Goal: Entertainment & Leisure: Browse casually

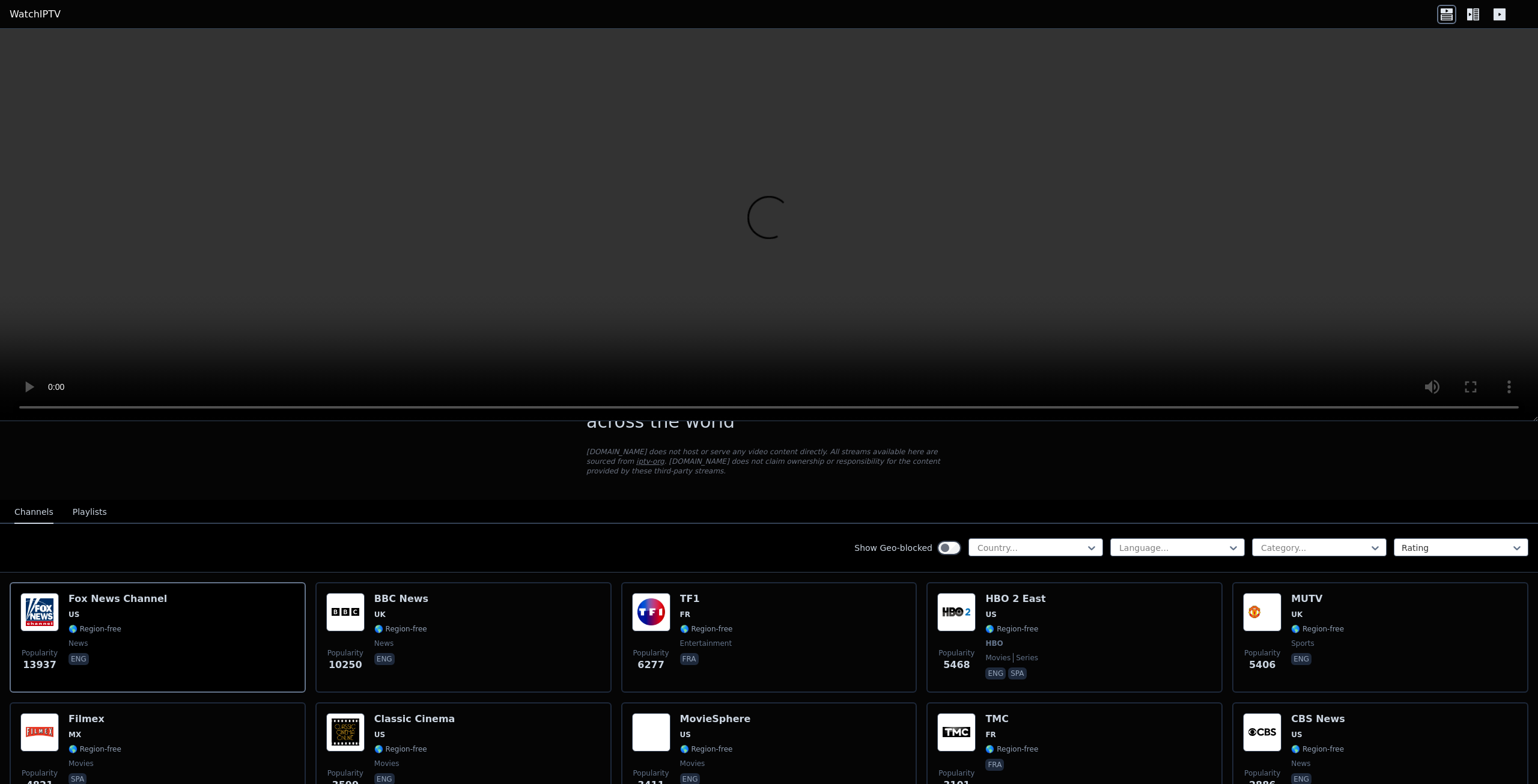
scroll to position [32, 0]
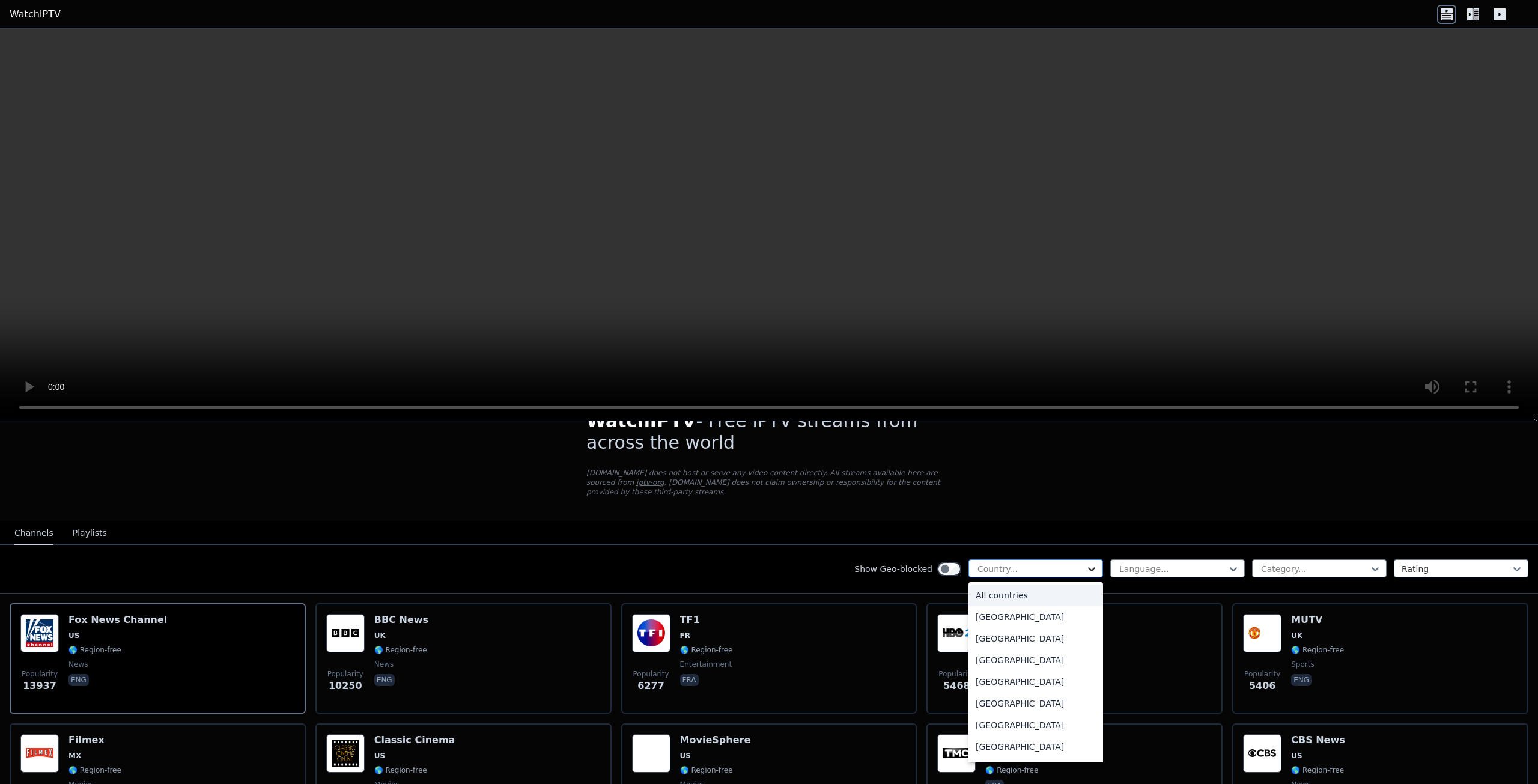
click at [1088, 567] on icon at bounding box center [1092, 569] width 7 height 4
click at [1007, 584] on div "All countries" at bounding box center [1036, 595] width 135 height 22
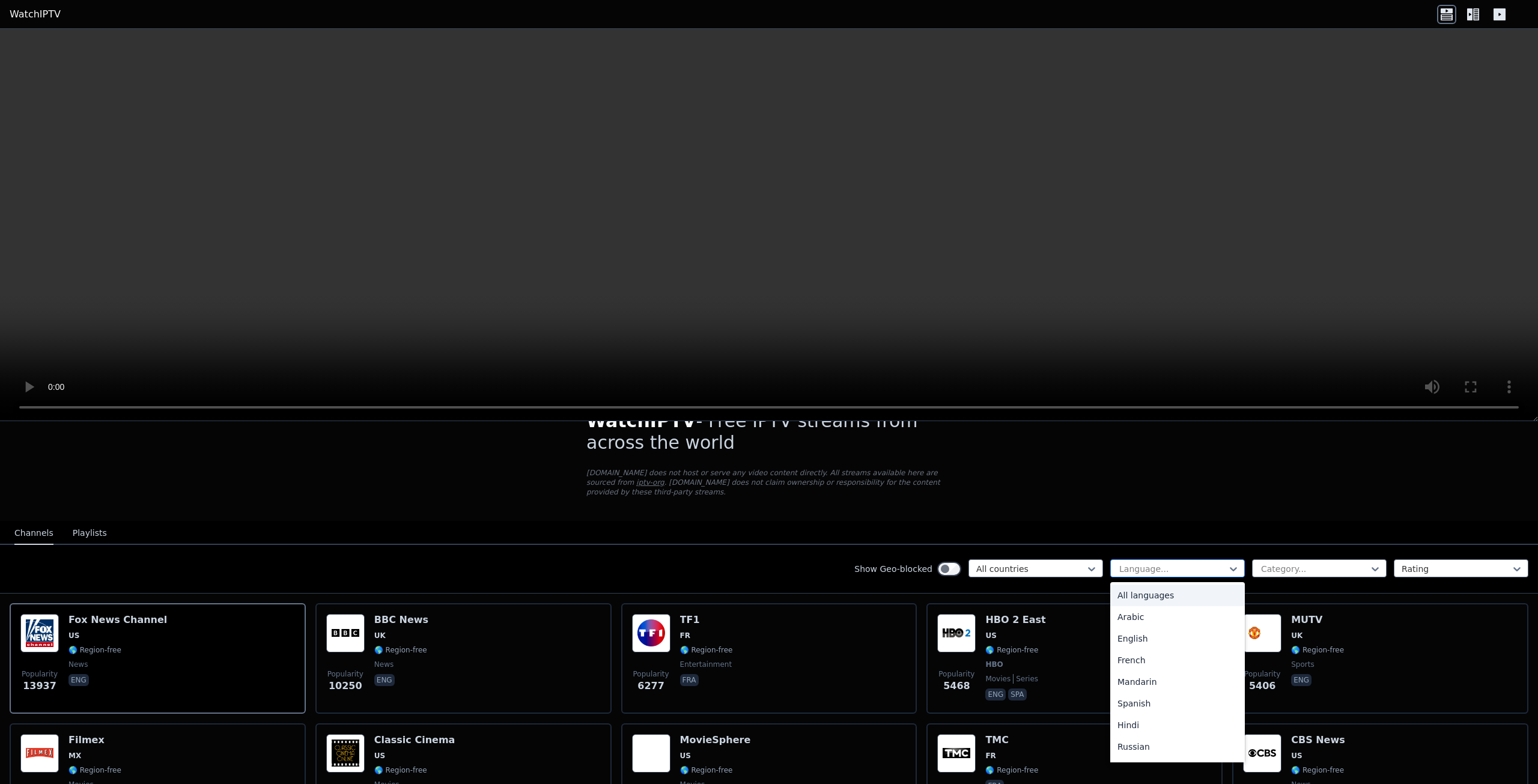
click at [1139, 563] on div at bounding box center [1173, 569] width 110 height 12
click at [1126, 714] on div "Hindi" at bounding box center [1178, 725] width 135 height 22
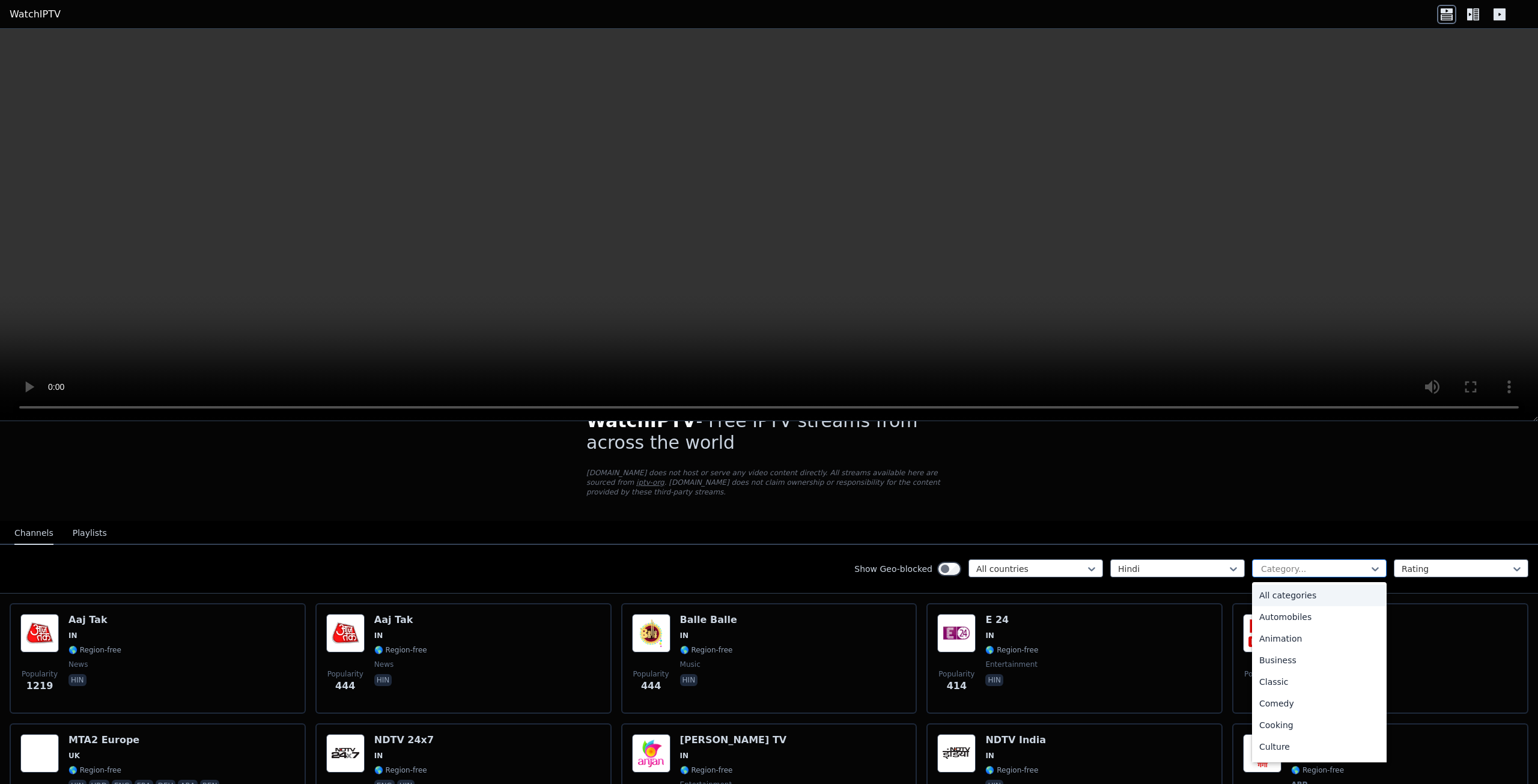
click at [1278, 563] on div at bounding box center [1314, 569] width 110 height 12
click at [1285, 719] on div "Movies" at bounding box center [1319, 727] width 135 height 22
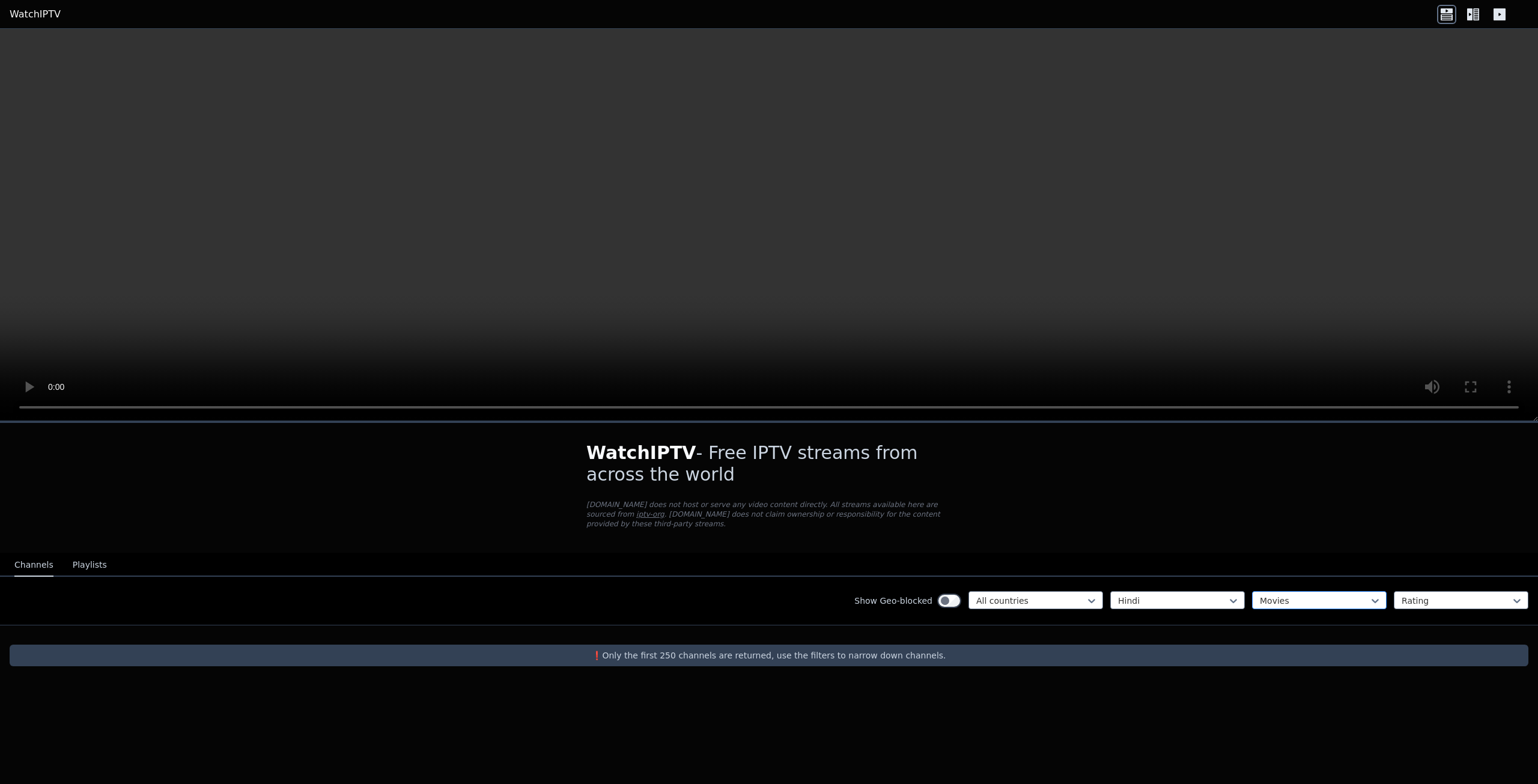
click at [1340, 594] on div at bounding box center [1314, 600] width 110 height 12
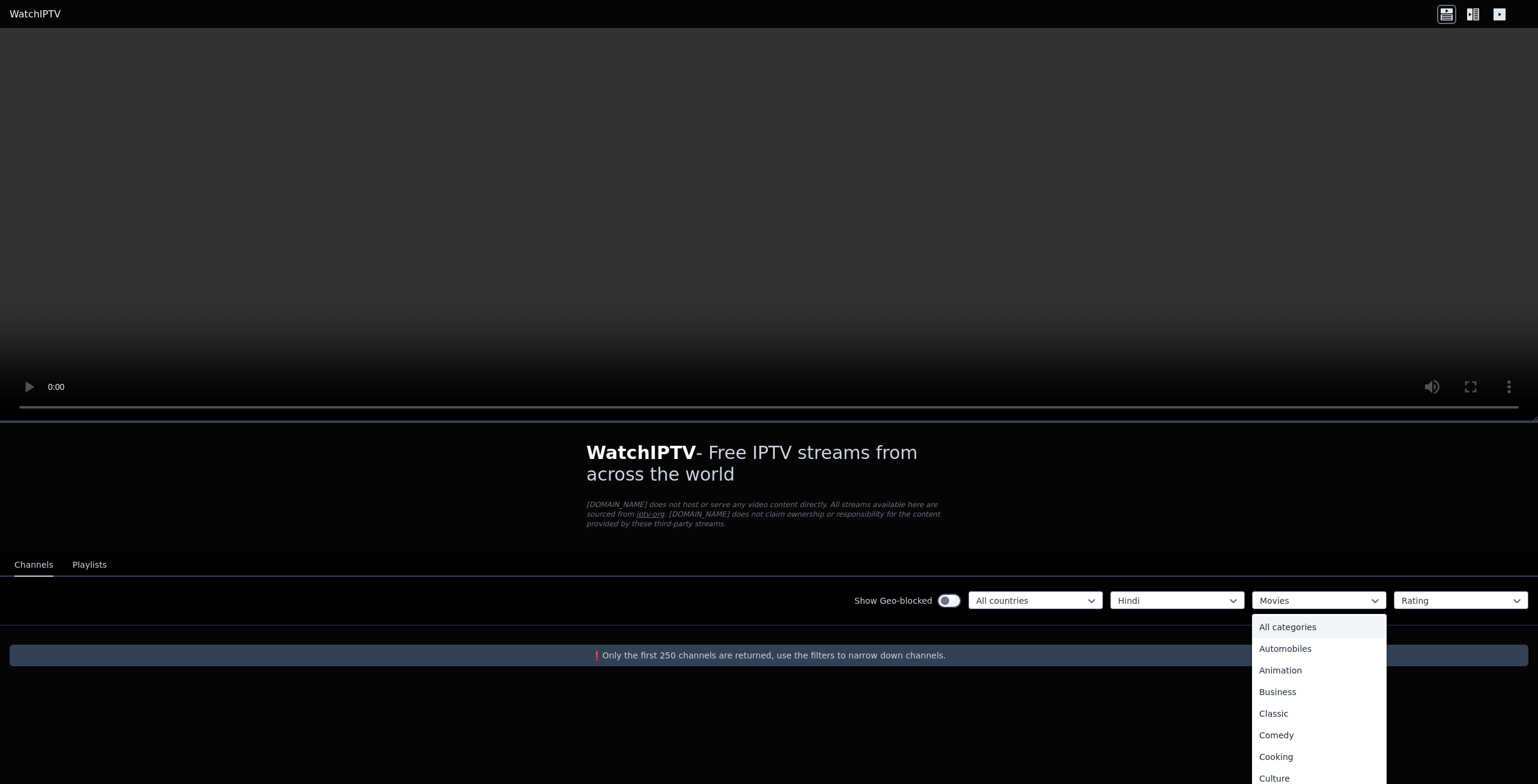
click at [1292, 616] on div "All categories" at bounding box center [1319, 627] width 135 height 22
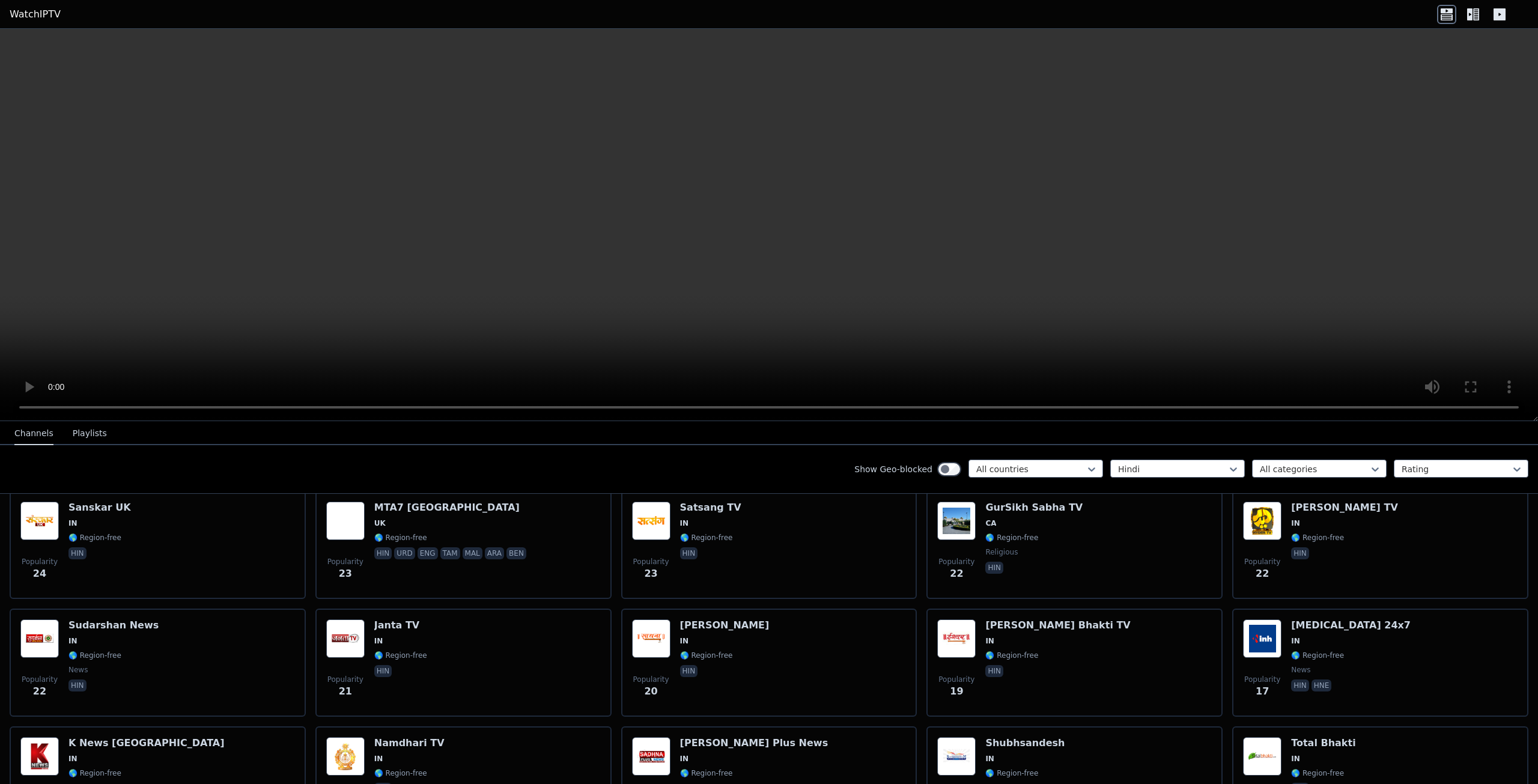
scroll to position [981, 0]
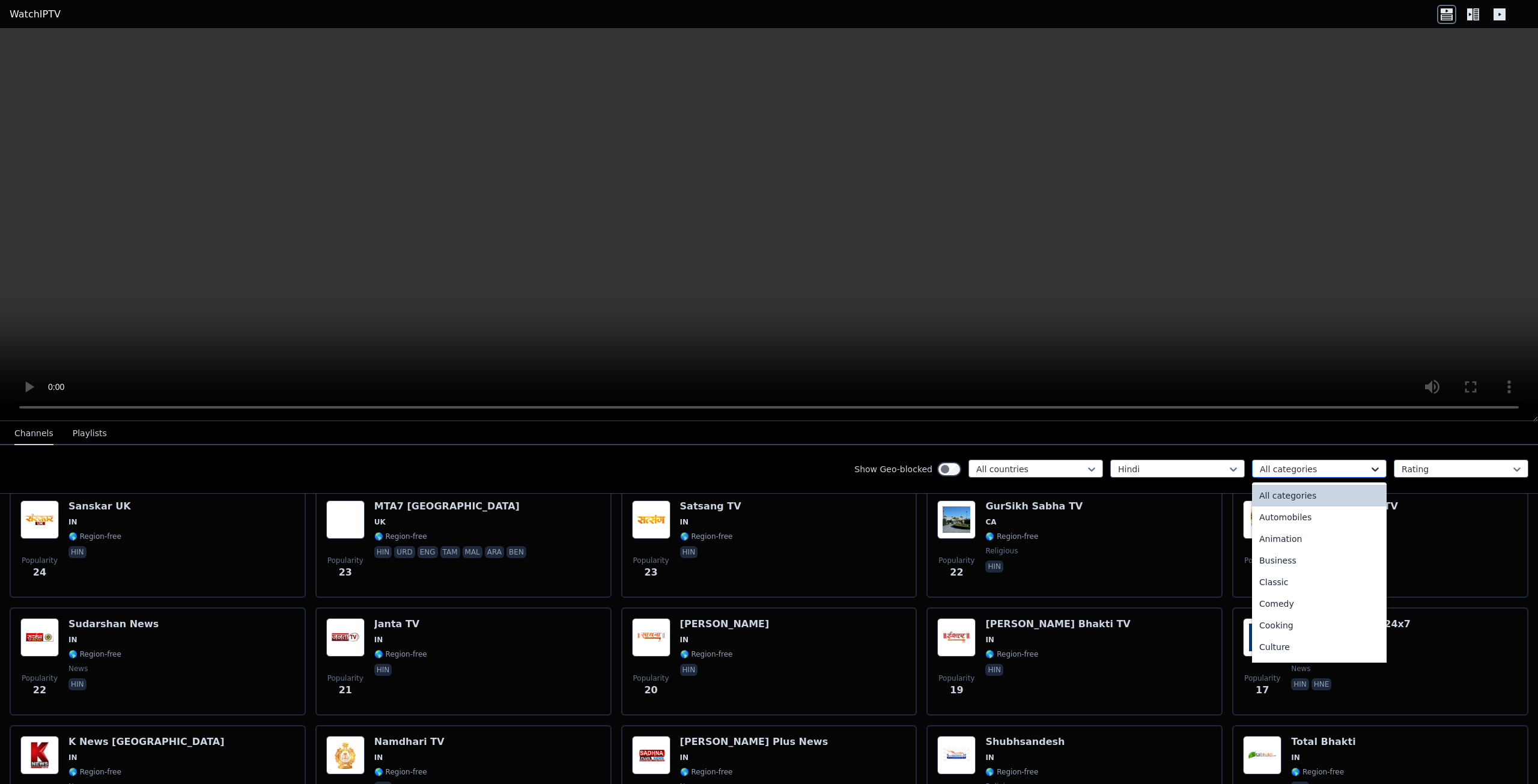
click at [1369, 464] on icon at bounding box center [1375, 469] width 12 height 12
click at [1294, 537] on div "Entertainment" at bounding box center [1319, 544] width 135 height 22
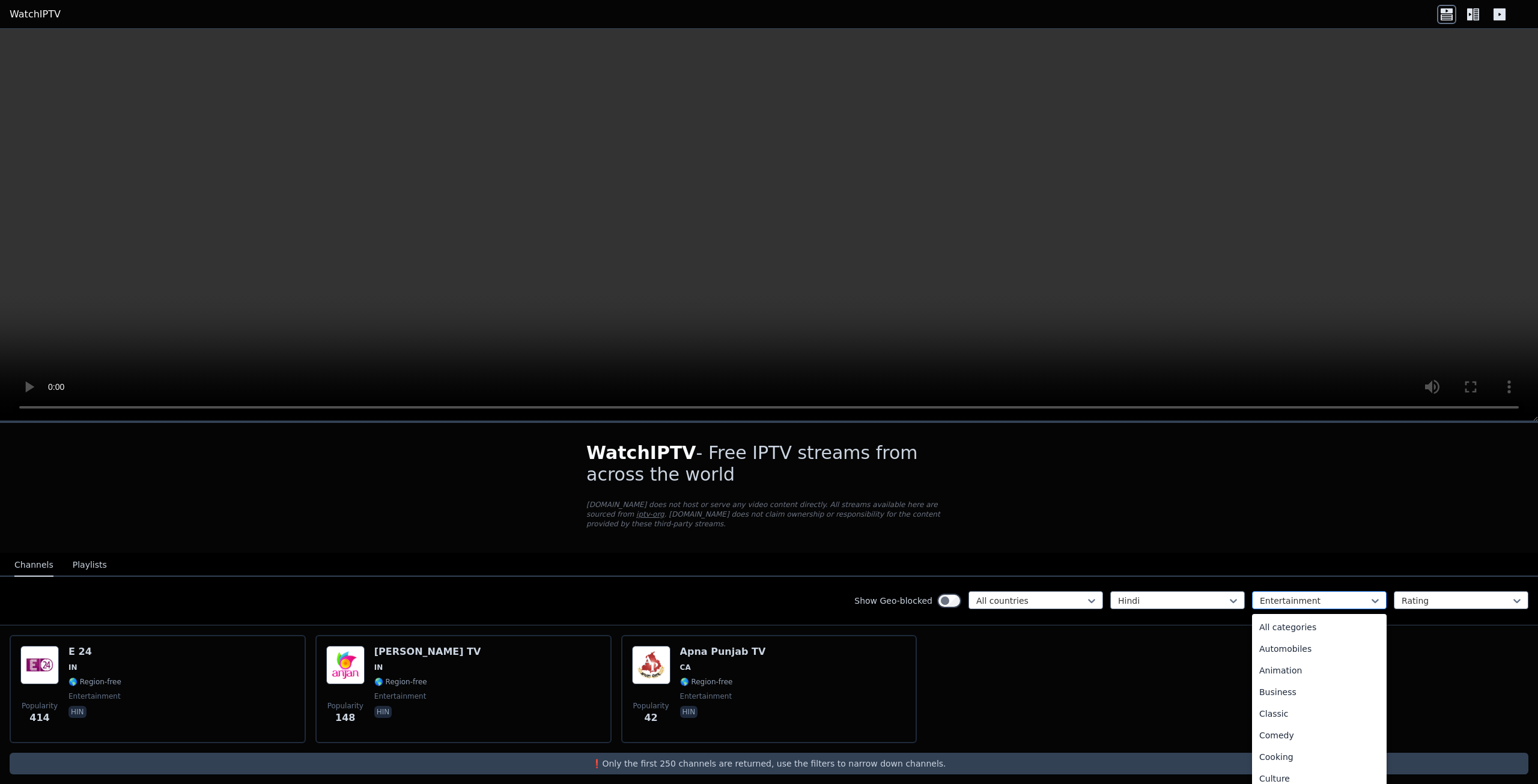
click at [1351, 594] on div at bounding box center [1314, 600] width 110 height 12
click at [1300, 682] on div "Movies" at bounding box center [1319, 688] width 135 height 22
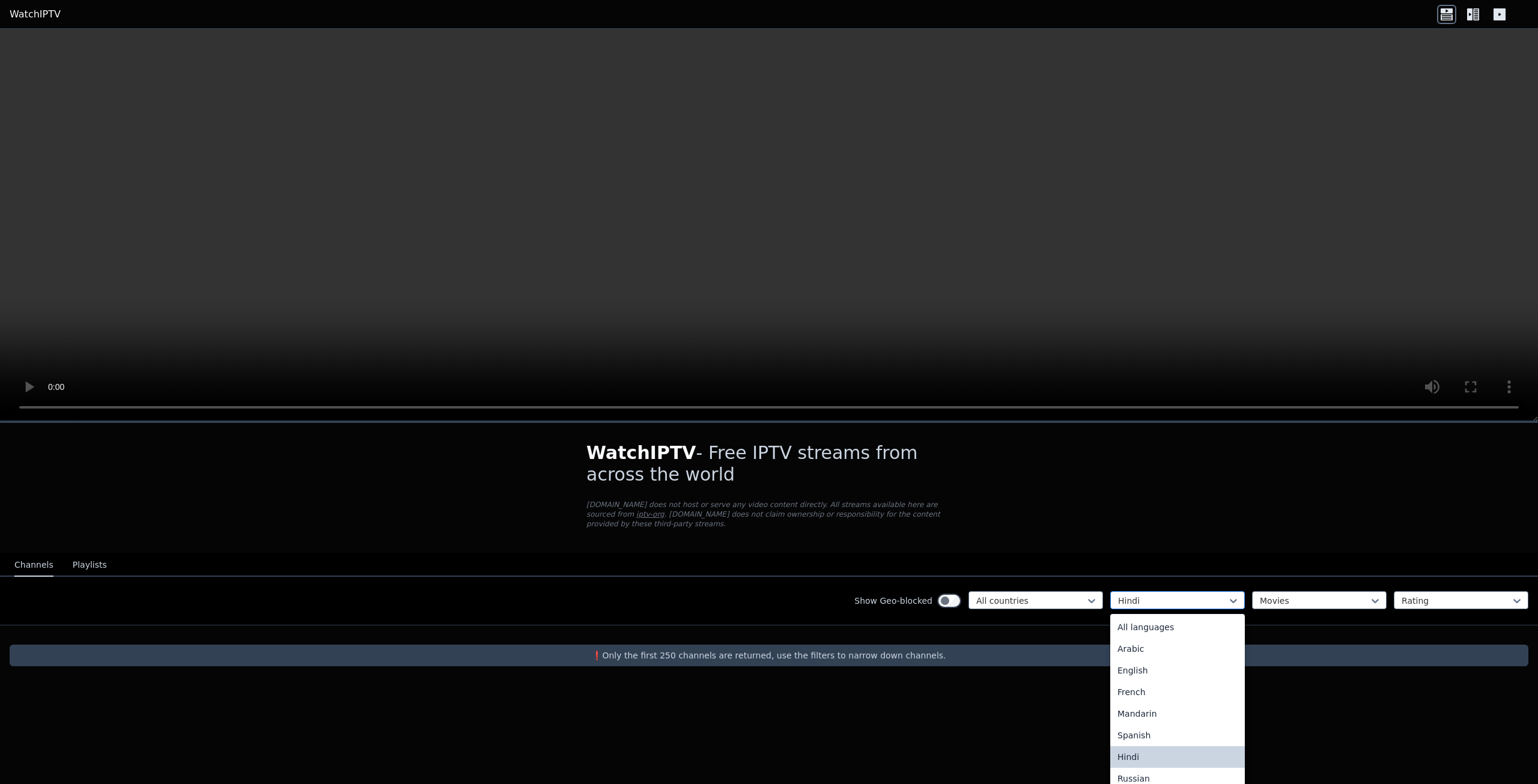
click at [1226, 594] on div at bounding box center [1173, 600] width 110 height 12
click at [1164, 659] on div "English" at bounding box center [1178, 670] width 135 height 22
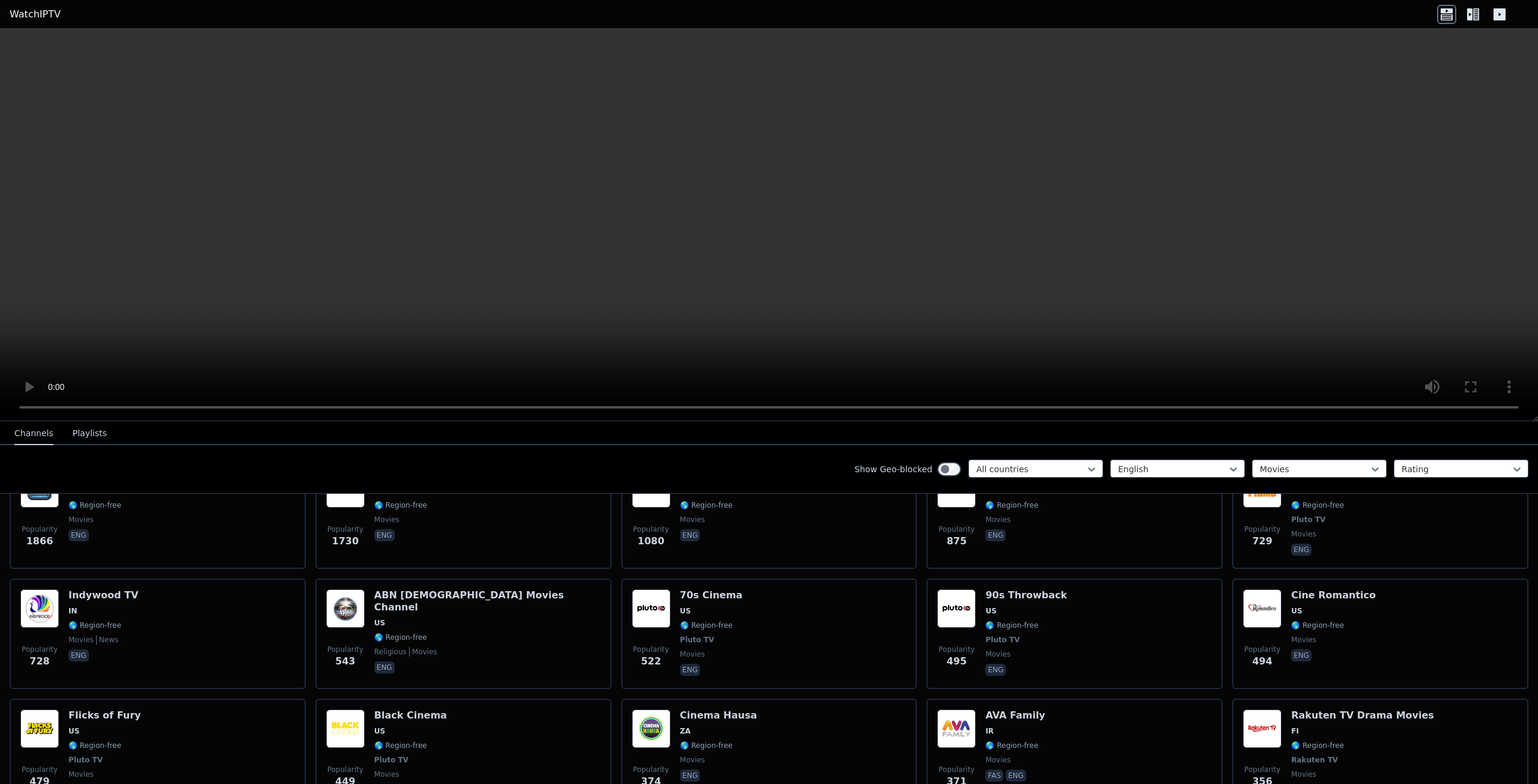
scroll to position [300, 0]
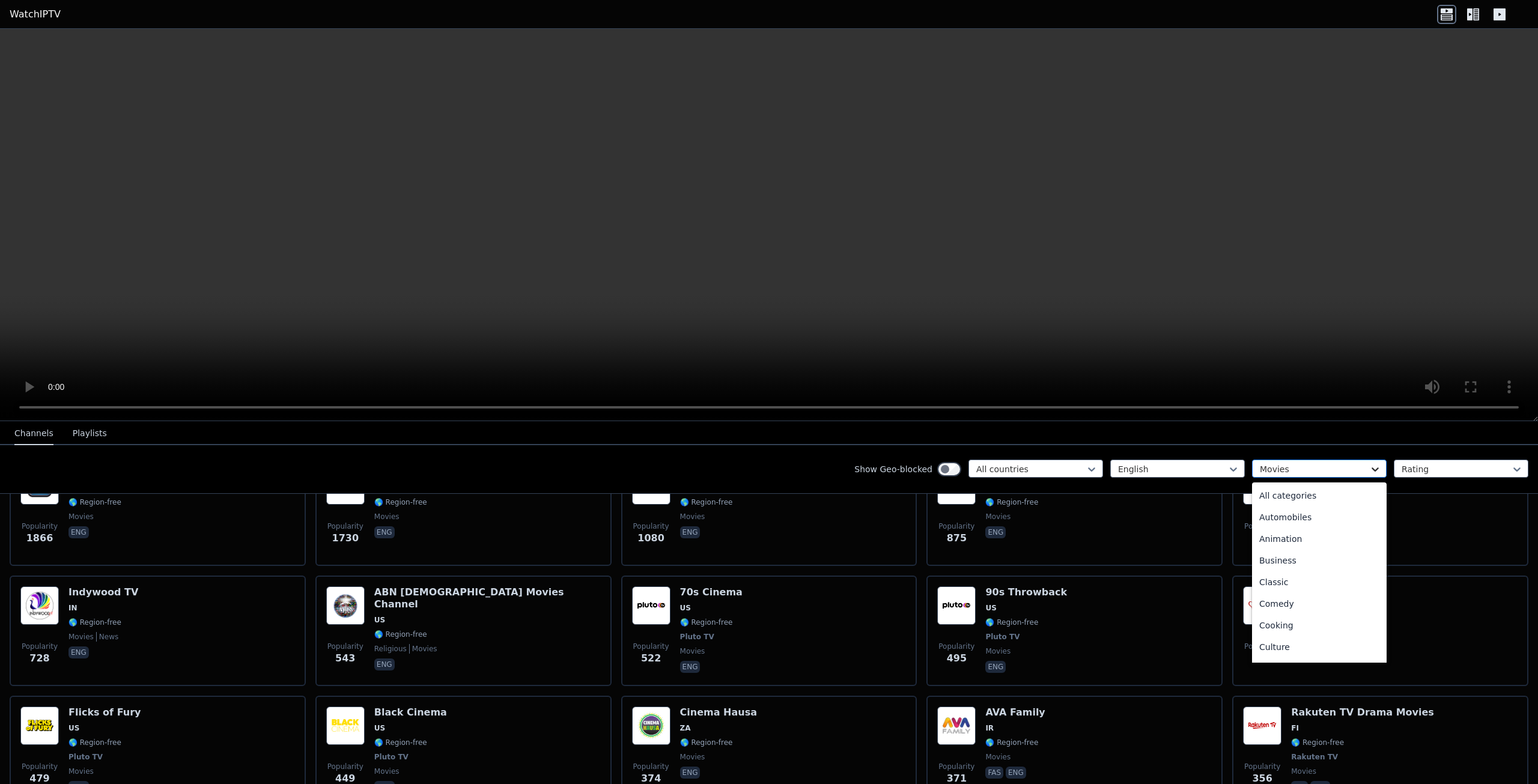
click at [1371, 469] on icon at bounding box center [1375, 469] width 7 height 4
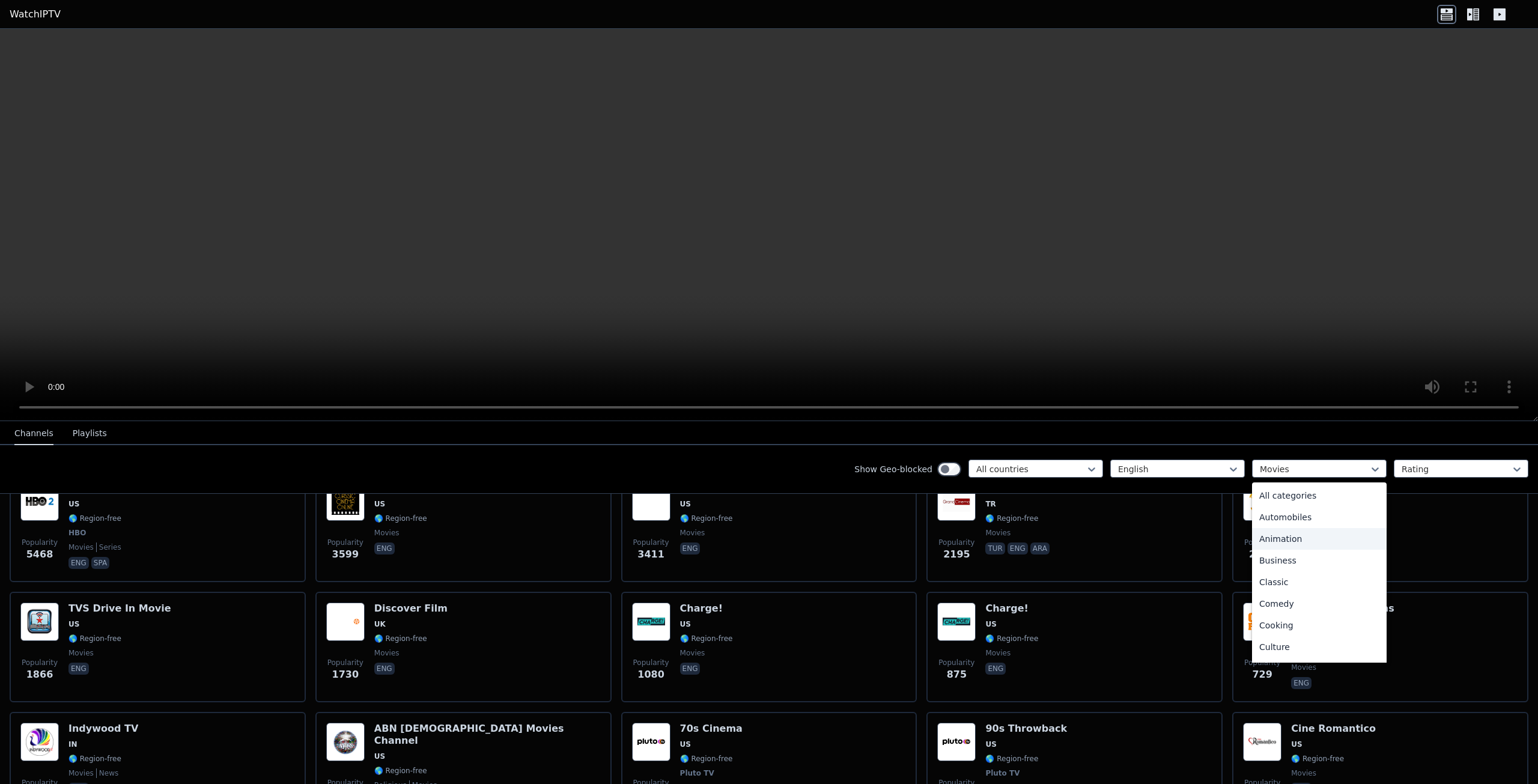
scroll to position [153, 0]
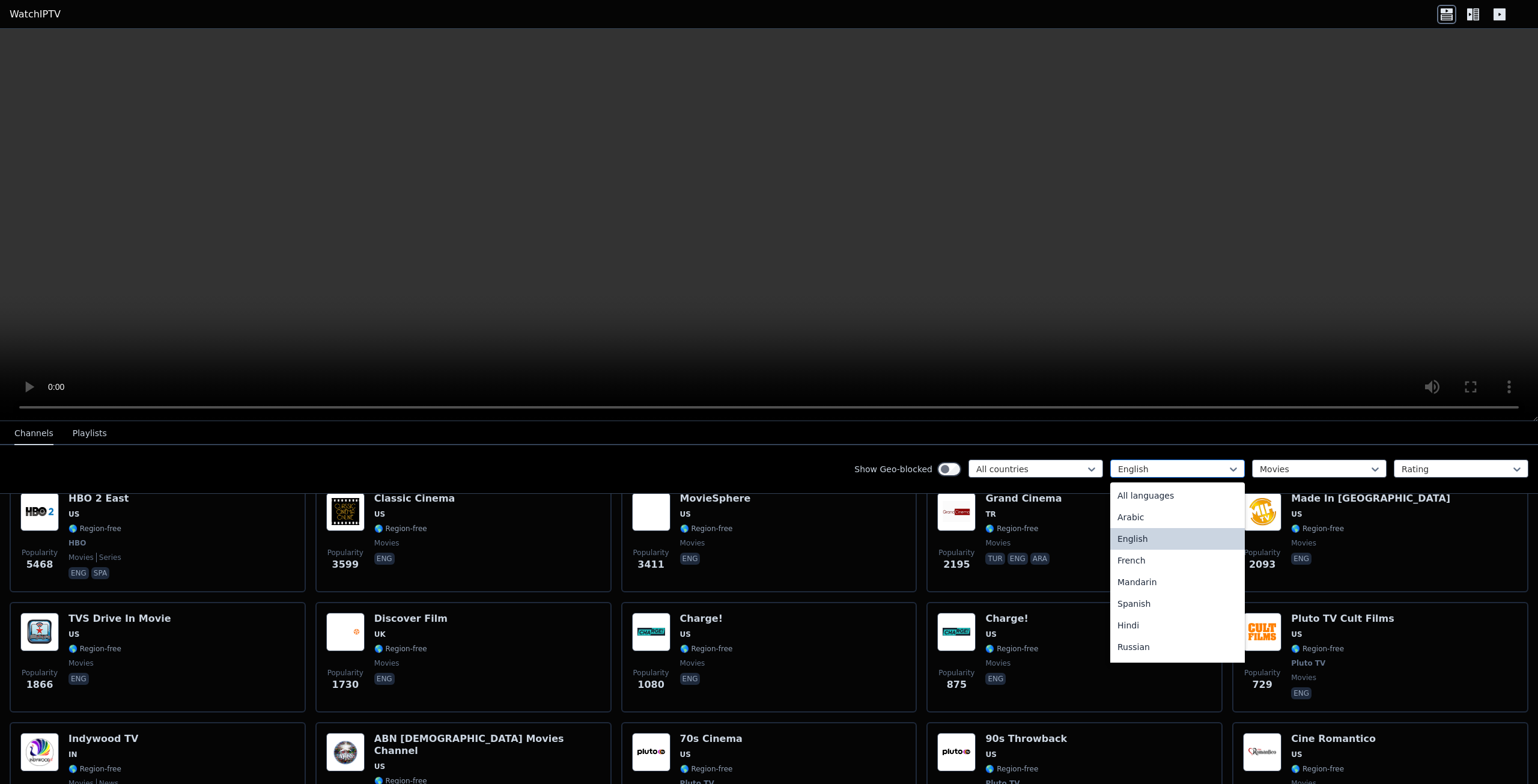
click at [1153, 465] on div at bounding box center [1173, 469] width 110 height 12
click at [1136, 631] on div "Hindi" at bounding box center [1178, 625] width 135 height 22
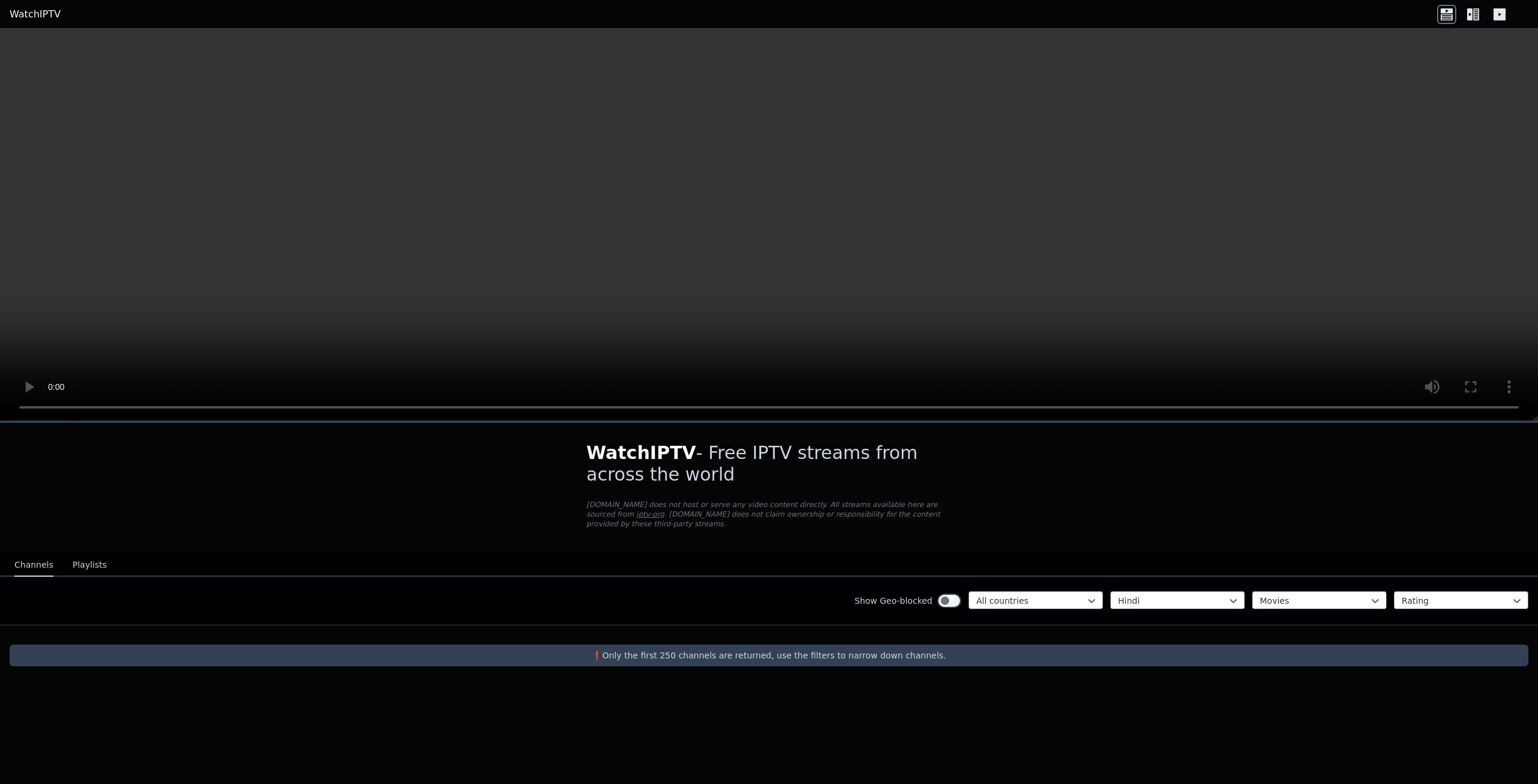
click at [88, 555] on button "Playlists" at bounding box center [90, 565] width 34 height 23
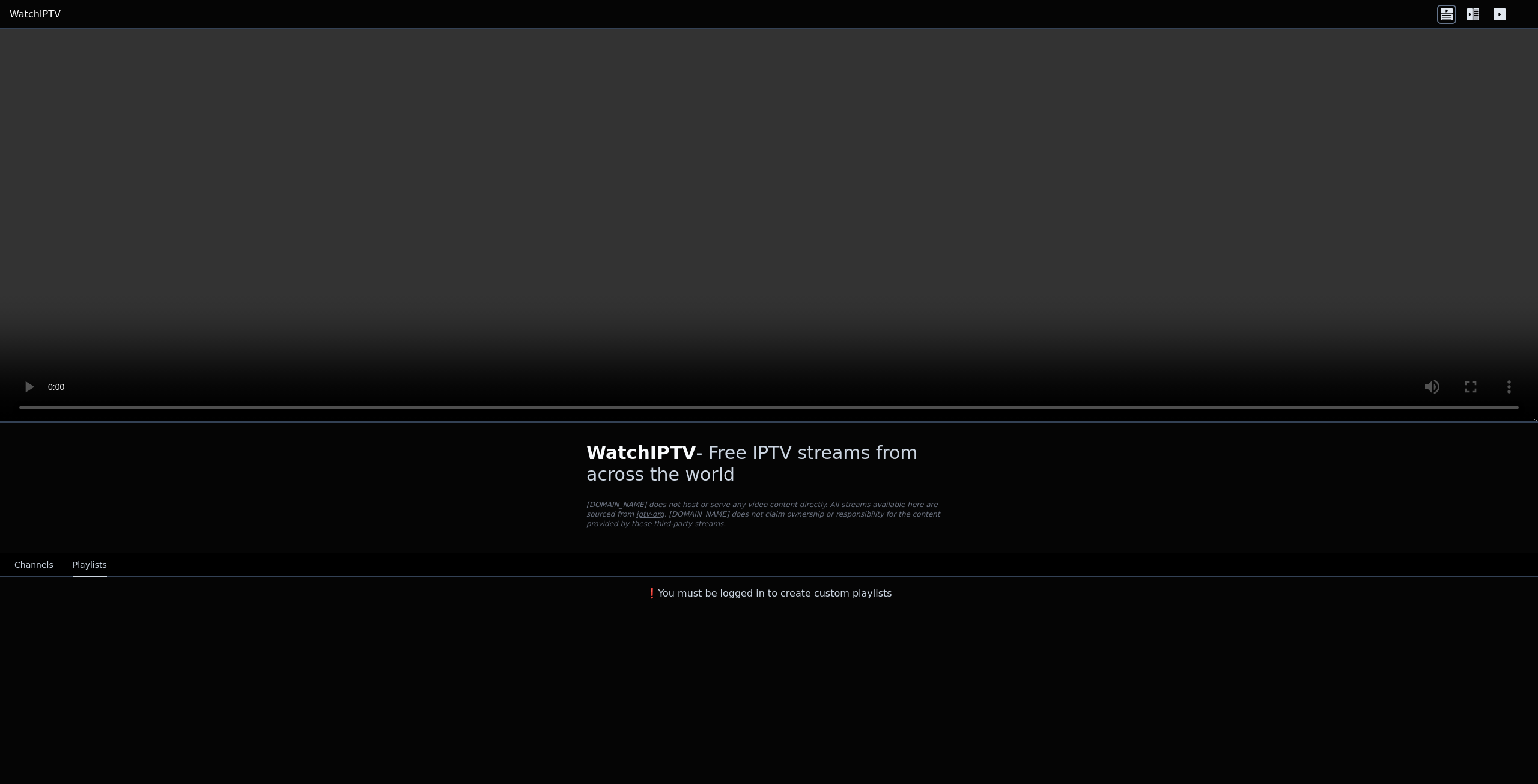
click at [30, 554] on button "Channels" at bounding box center [34, 565] width 39 height 23
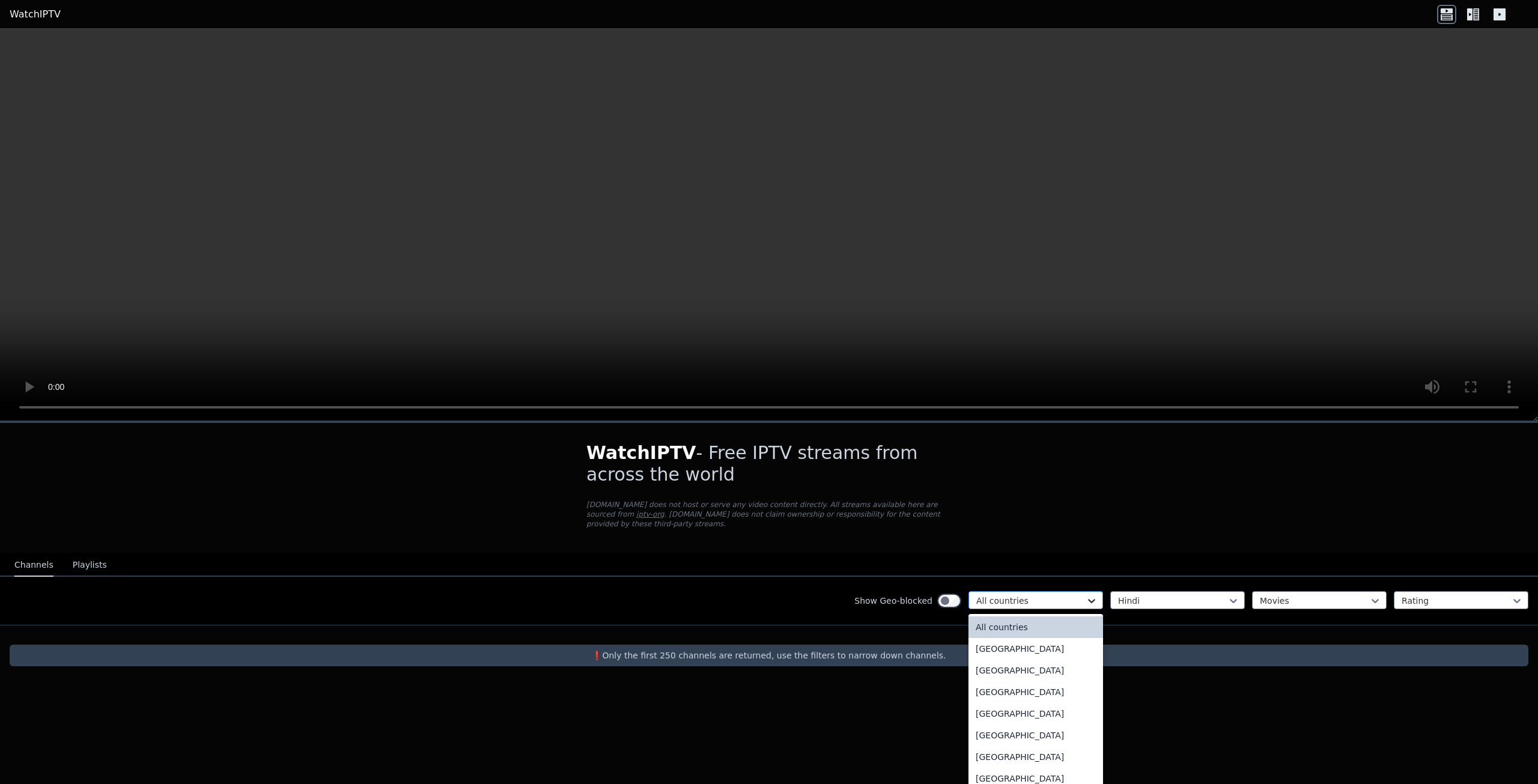
click at [1092, 594] on icon at bounding box center [1092, 600] width 12 height 12
click at [1015, 697] on div "[GEOGRAPHIC_DATA]" at bounding box center [1036, 696] width 135 height 22
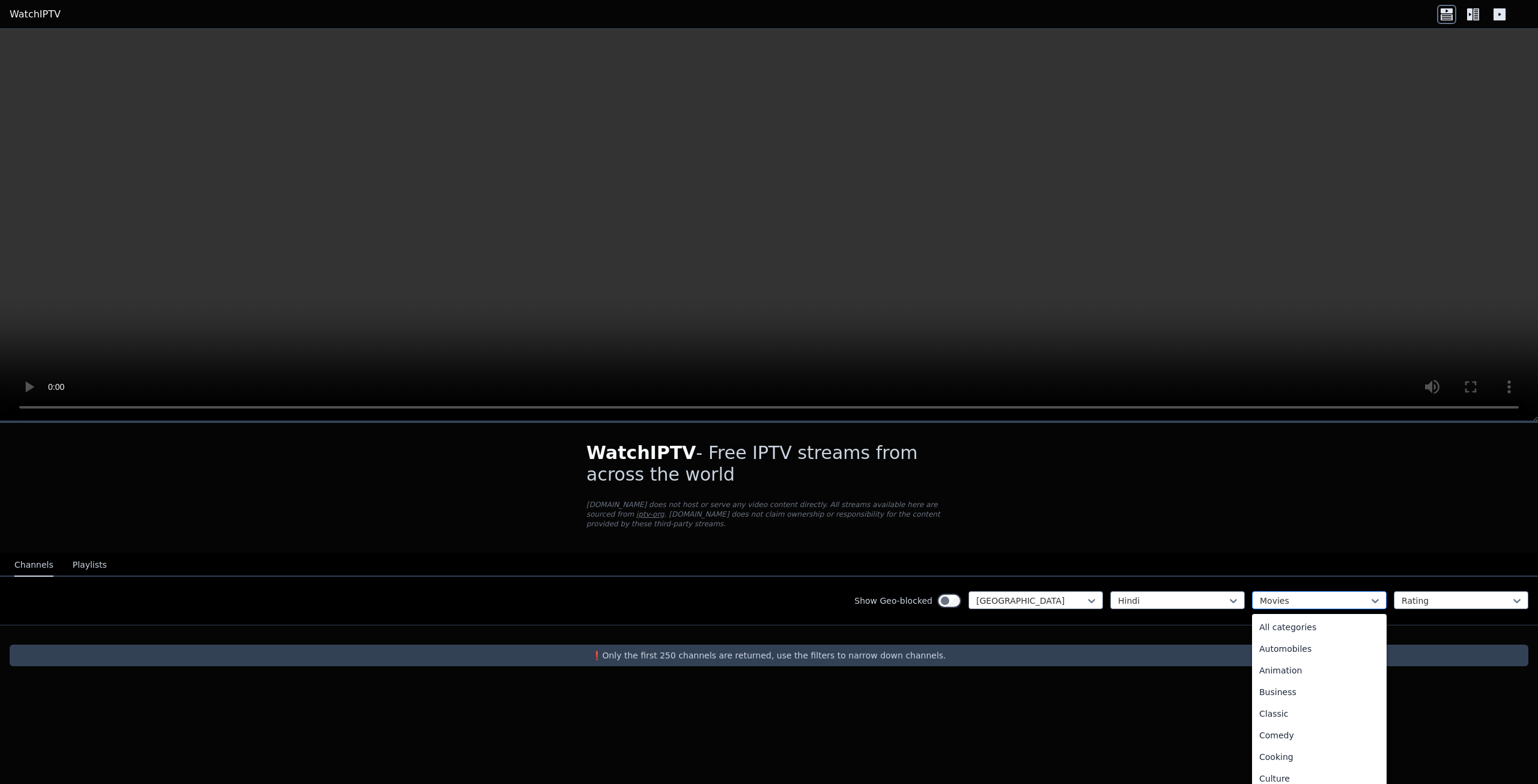
scroll to position [176, 0]
click at [1315, 594] on div at bounding box center [1314, 600] width 110 height 12
click at [1301, 616] on div "All categories" at bounding box center [1319, 627] width 135 height 22
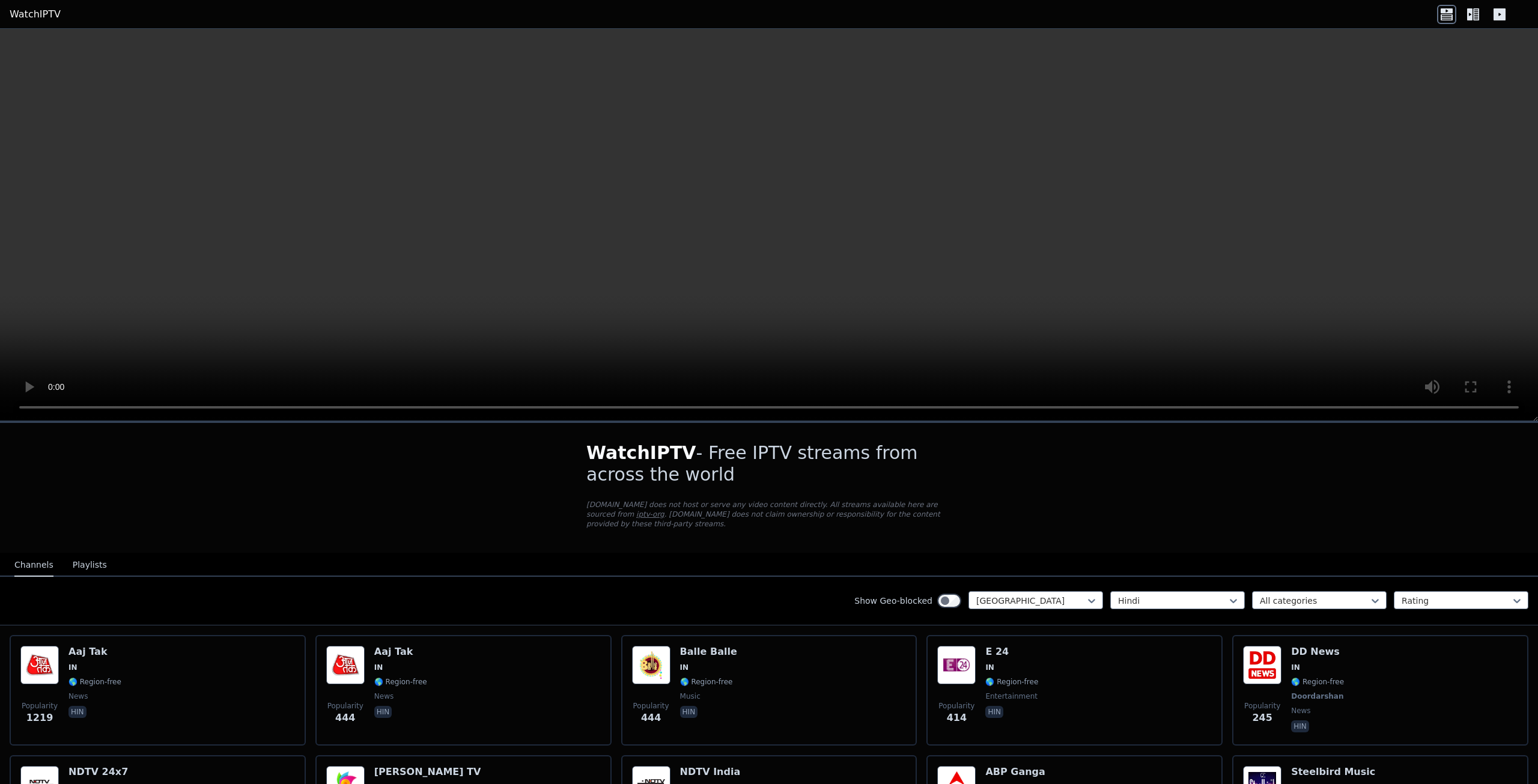
click at [88, 554] on button "Playlists" at bounding box center [90, 565] width 34 height 23
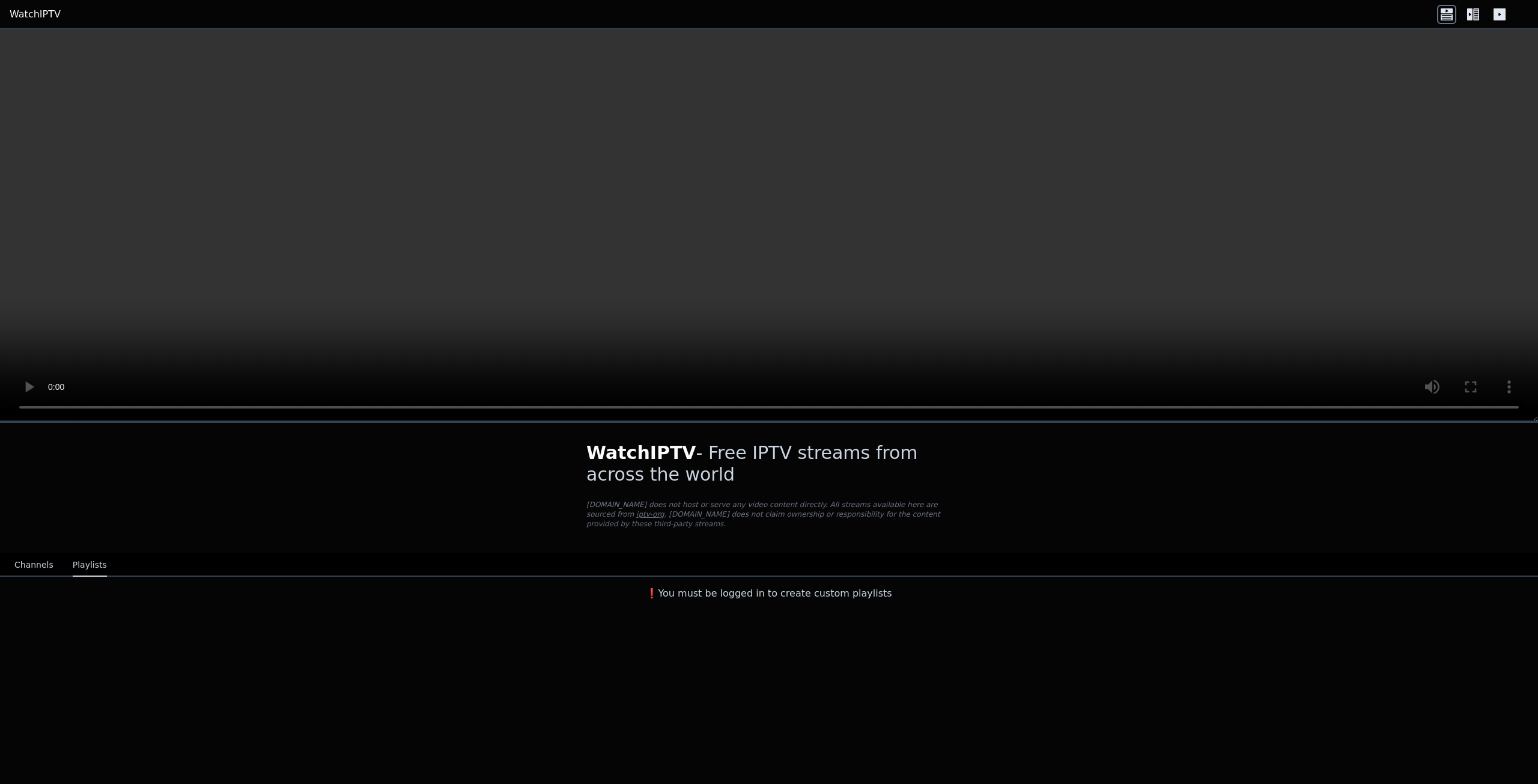
click at [34, 554] on button "Channels" at bounding box center [34, 565] width 39 height 23
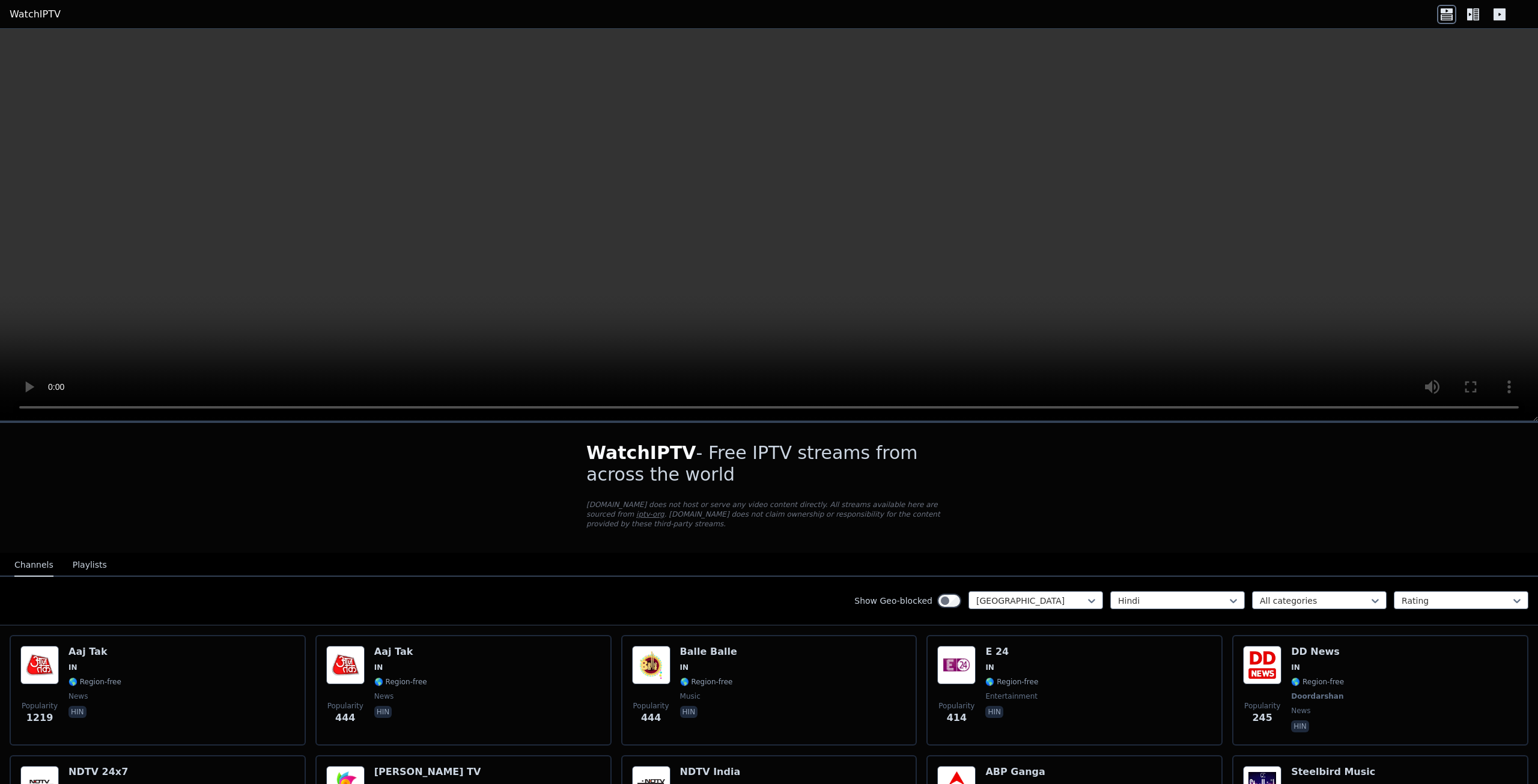
click at [1469, 20] on icon at bounding box center [1469, 14] width 5 height 12
